Goal: Complete application form

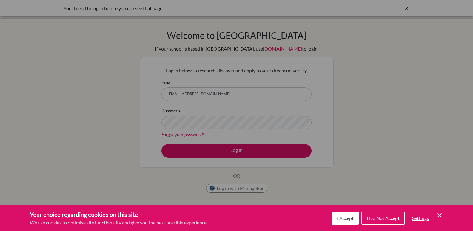
click at [346, 215] on span "I Accept" at bounding box center [345, 218] width 17 height 6
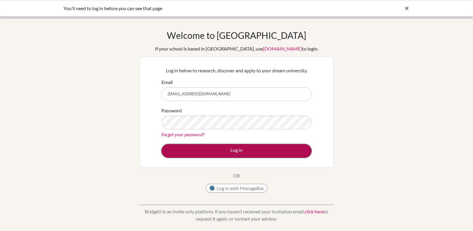
click at [239, 153] on button "Log in" at bounding box center [236, 151] width 150 height 14
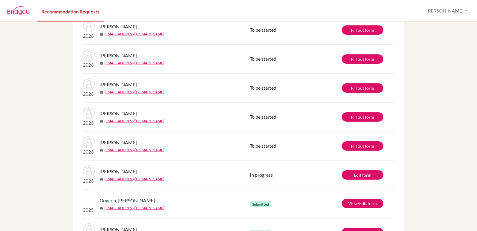
scroll to position [269, 0]
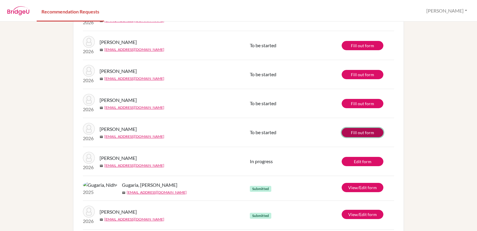
click at [364, 131] on link "Fill out form" at bounding box center [363, 132] width 42 height 9
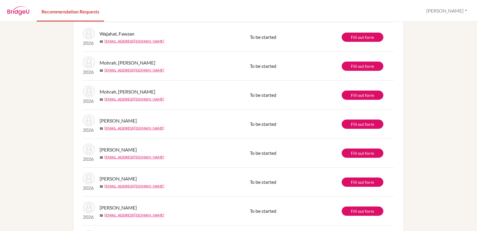
scroll to position [74, 0]
